Goal: Task Accomplishment & Management: Manage account settings

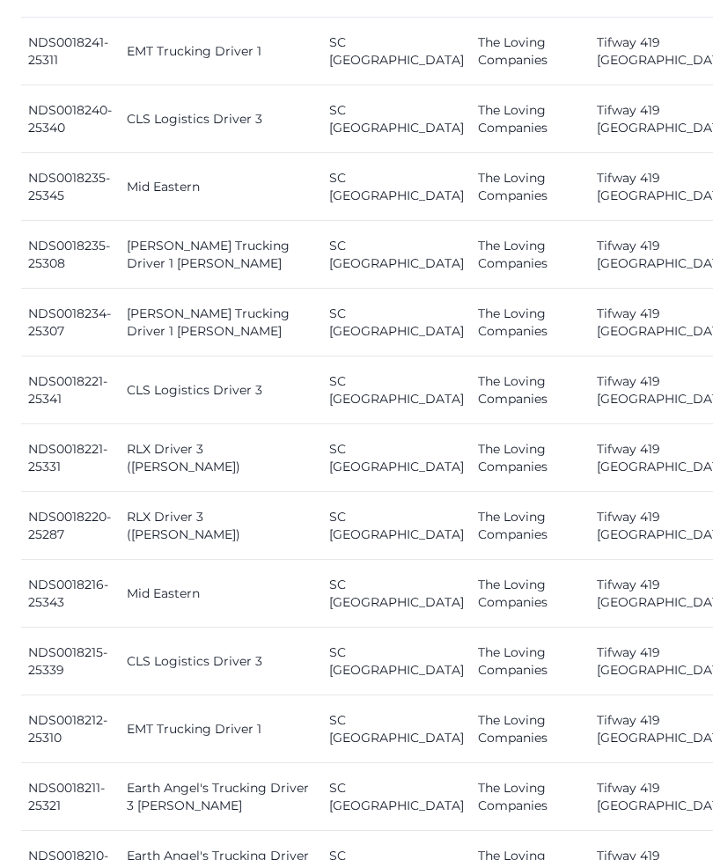
scroll to position [1742, 0]
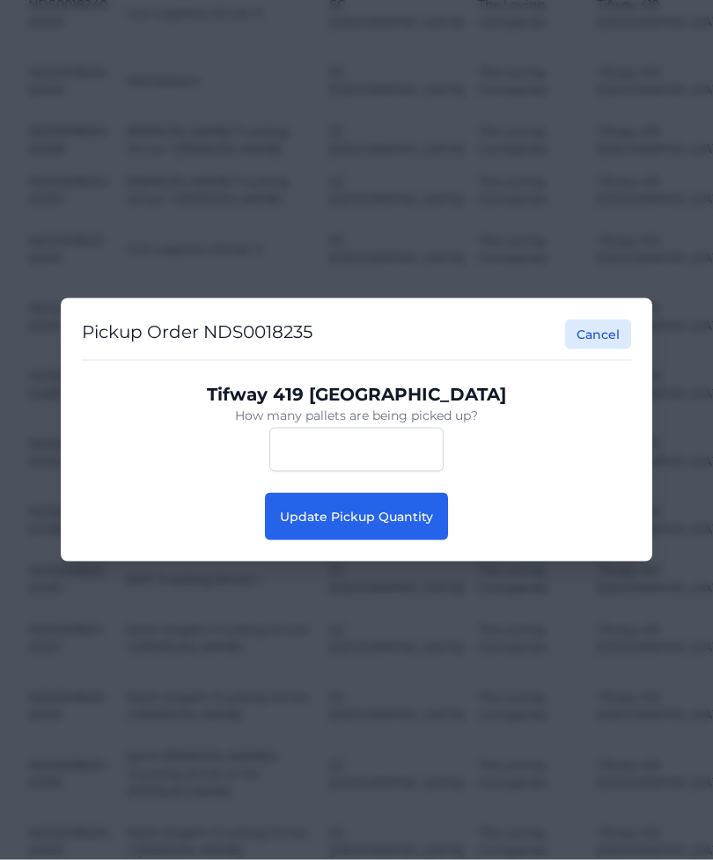
scroll to position [1742, 0]
click at [398, 525] on span "Update Pickup Quantity" at bounding box center [356, 517] width 153 height 16
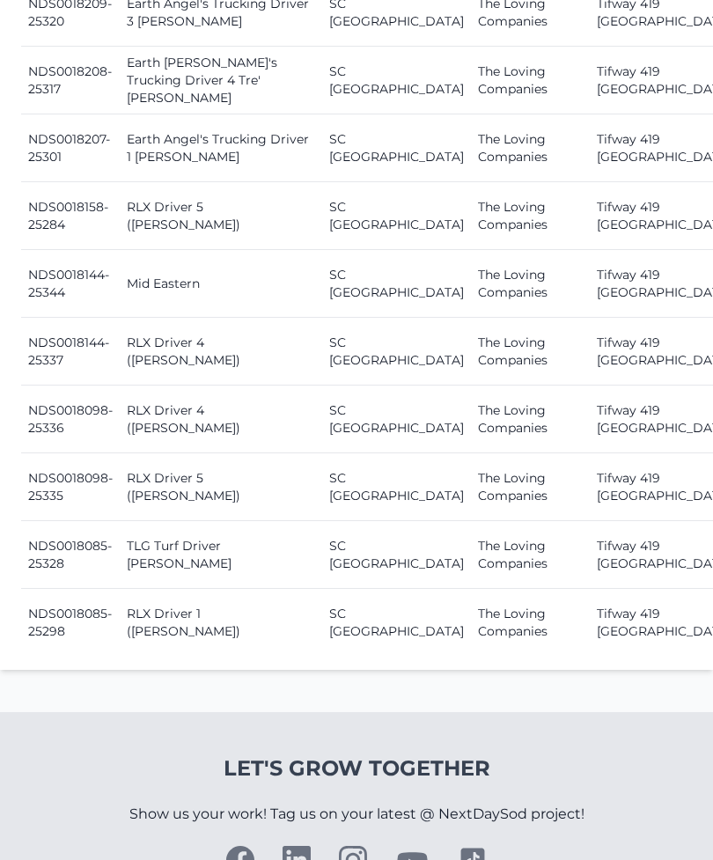
scroll to position [2723, 0]
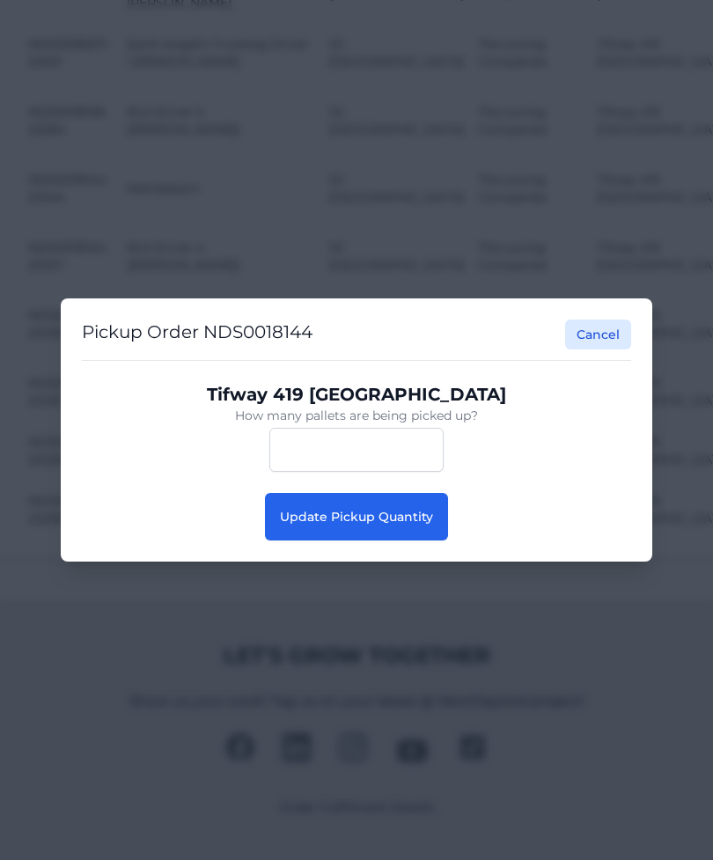
click at [409, 533] on button "Update Pickup Quantity" at bounding box center [356, 517] width 183 height 48
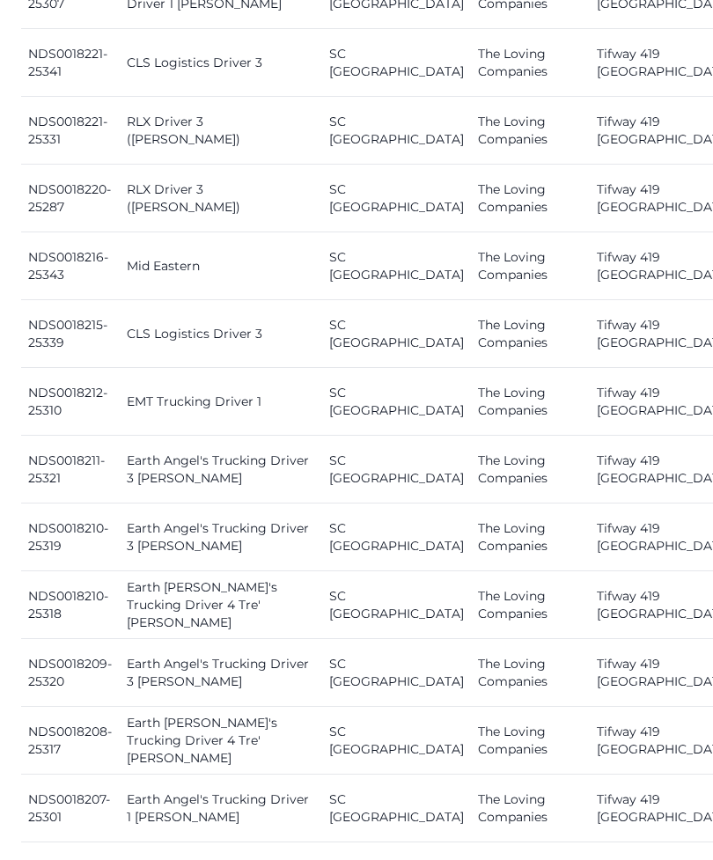
scroll to position [2080, 0]
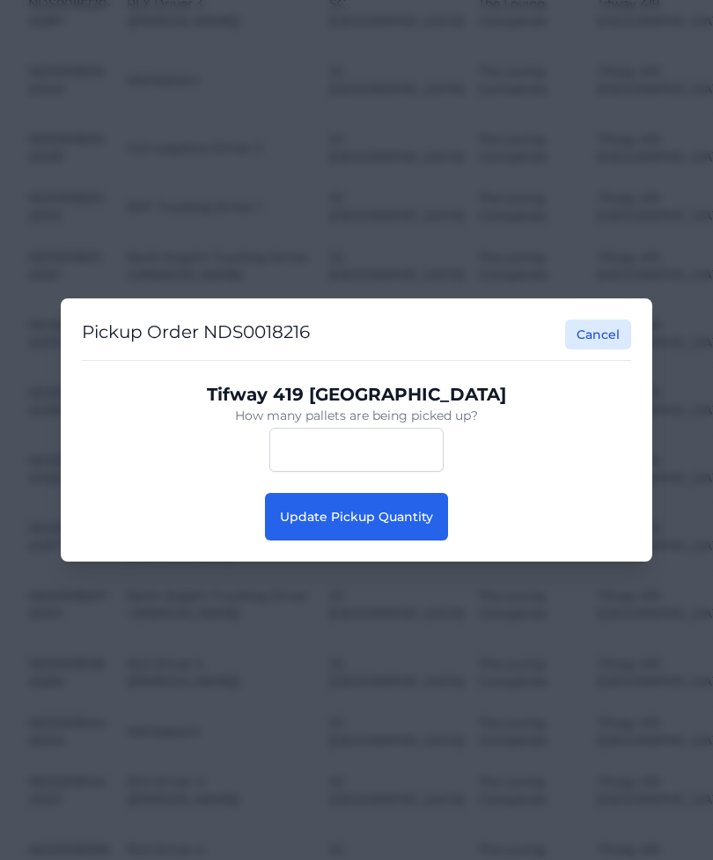
click at [361, 533] on button "Update Pickup Quantity" at bounding box center [356, 517] width 183 height 48
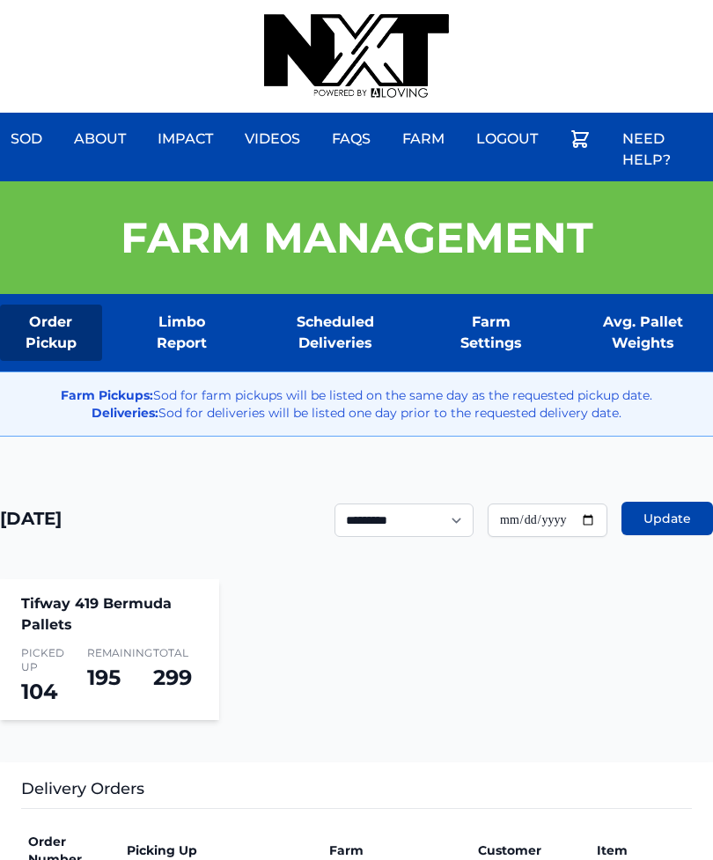
scroll to position [0, 14]
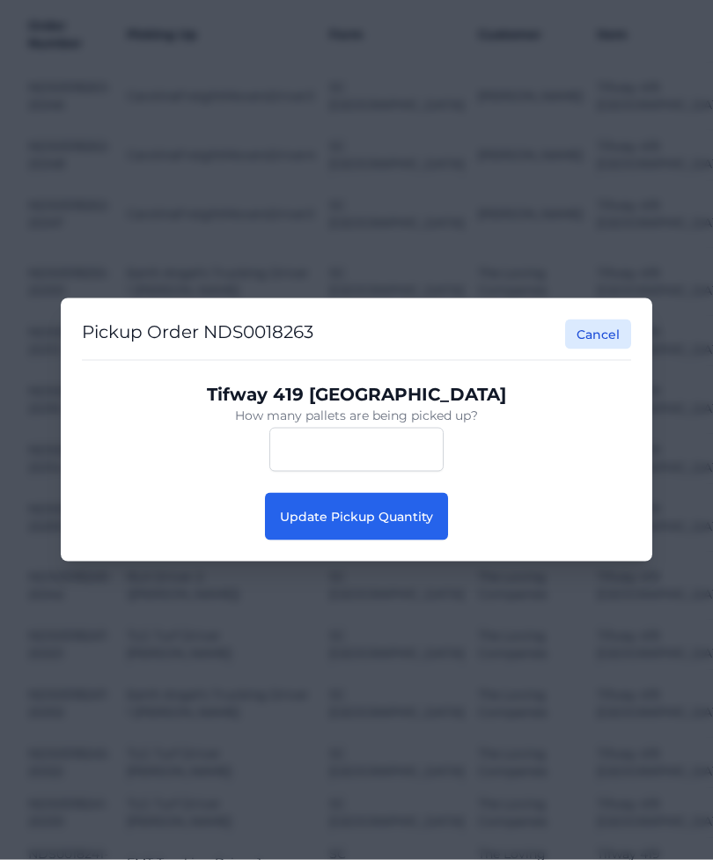
scroll to position [816, 0]
click at [422, 502] on button "Update Pickup Quantity" at bounding box center [356, 517] width 183 height 48
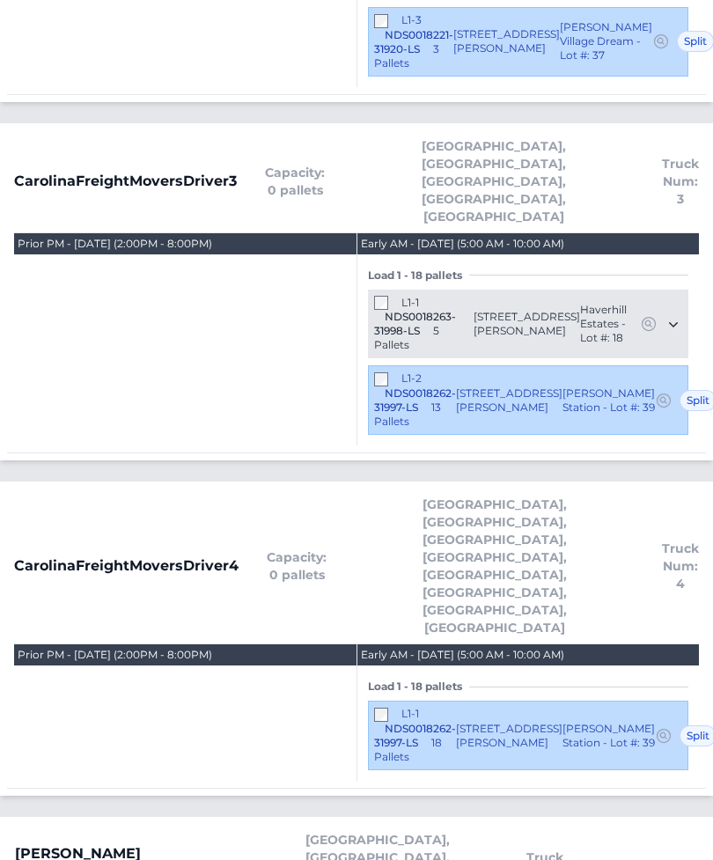
scroll to position [746, 0]
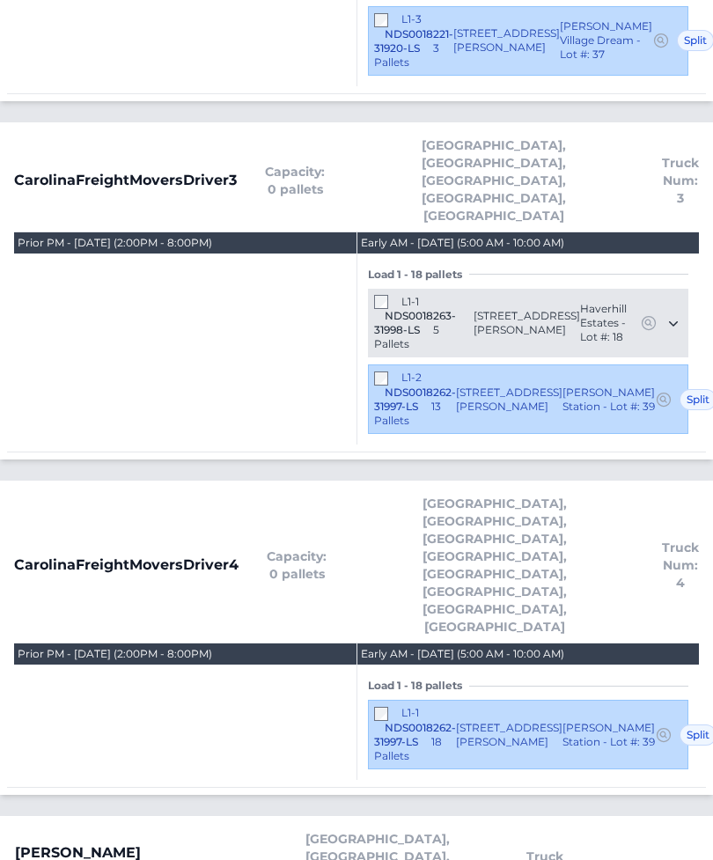
click at [389, 387] on span "NDS0018262-31997-LS" at bounding box center [415, 400] width 82 height 27
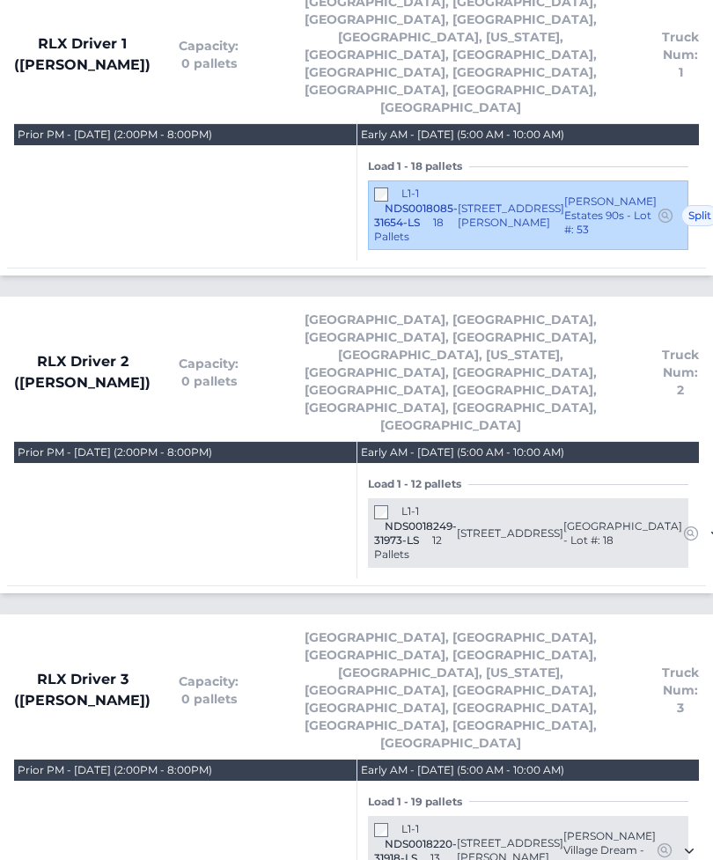
scroll to position [4393, 0]
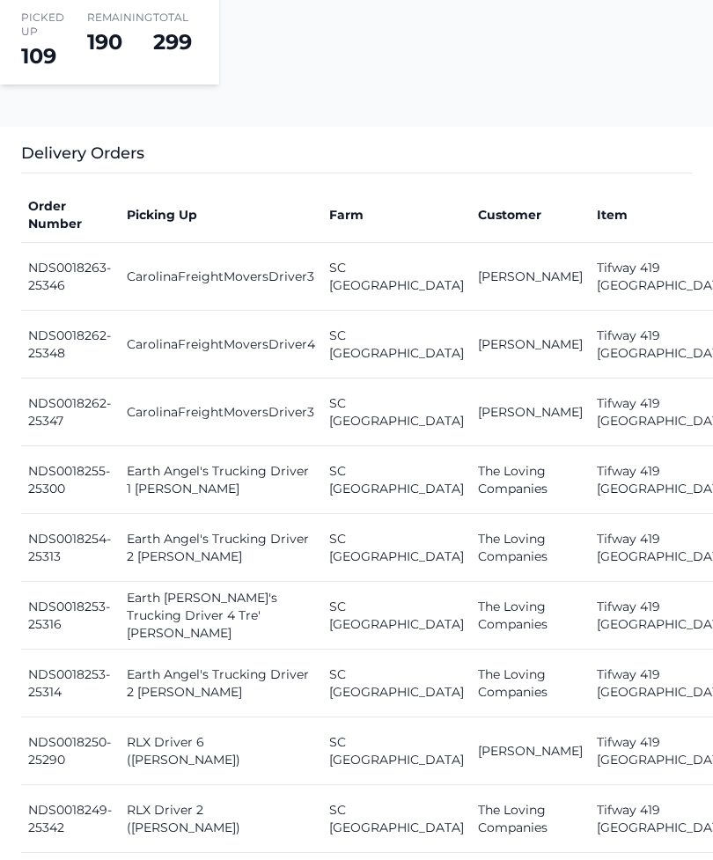
scroll to position [635, 0]
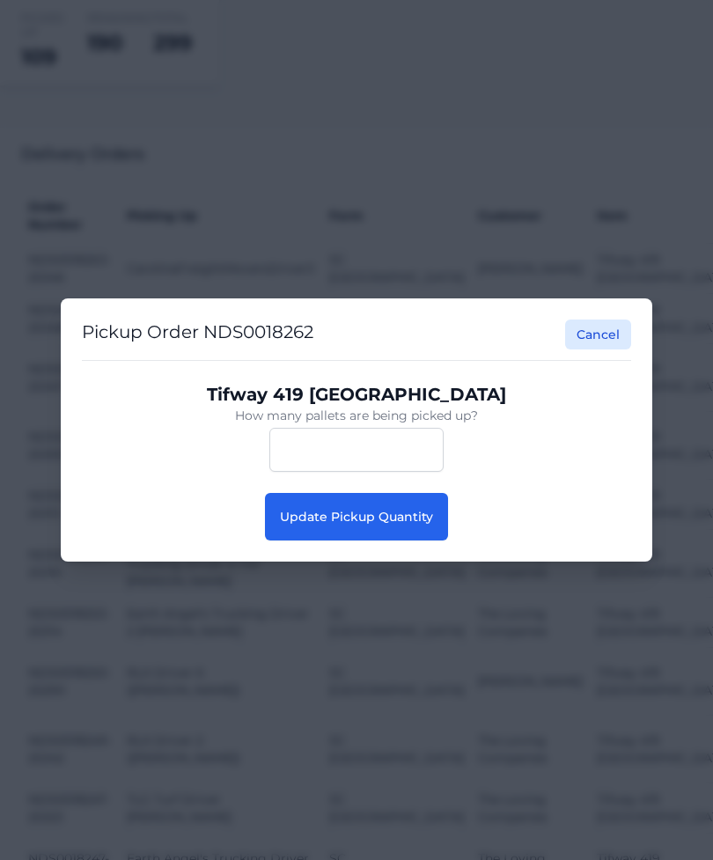
click at [433, 541] on button "Update Pickup Quantity" at bounding box center [356, 517] width 183 height 48
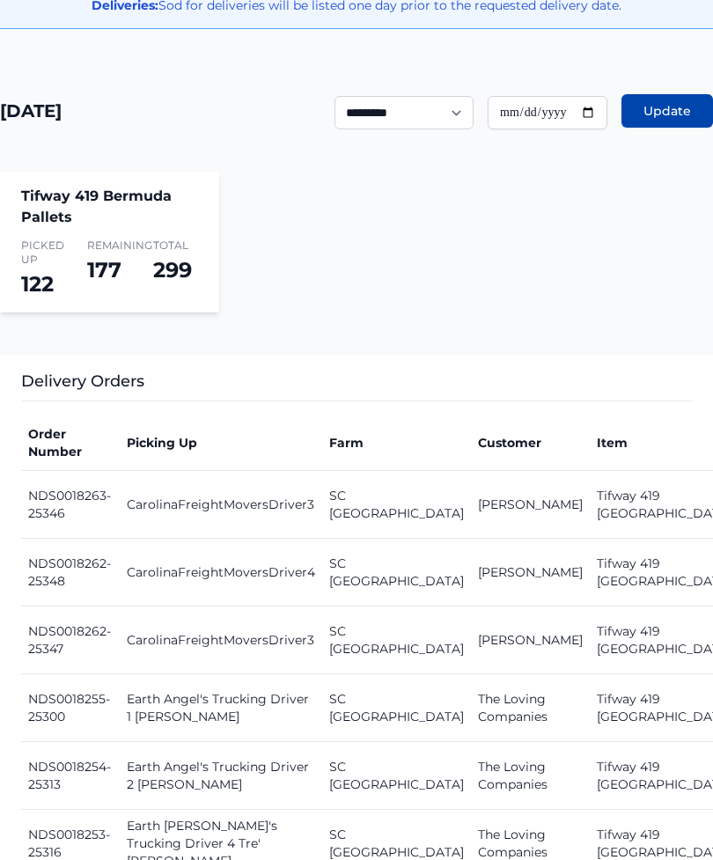
scroll to position [402, 0]
